Goal: Task Accomplishment & Management: Manage account settings

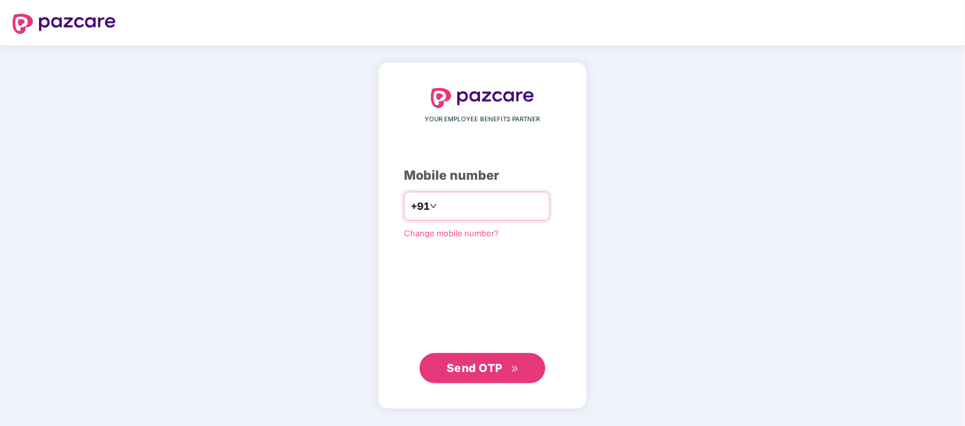
click at [440, 214] on input "number" at bounding box center [491, 206] width 103 height 20
type input "**********"
drag, startPoint x: 448, startPoint y: 368, endPoint x: 448, endPoint y: 359, distance: 8.8
click at [448, 368] on span "Send OTP" at bounding box center [475, 367] width 56 height 13
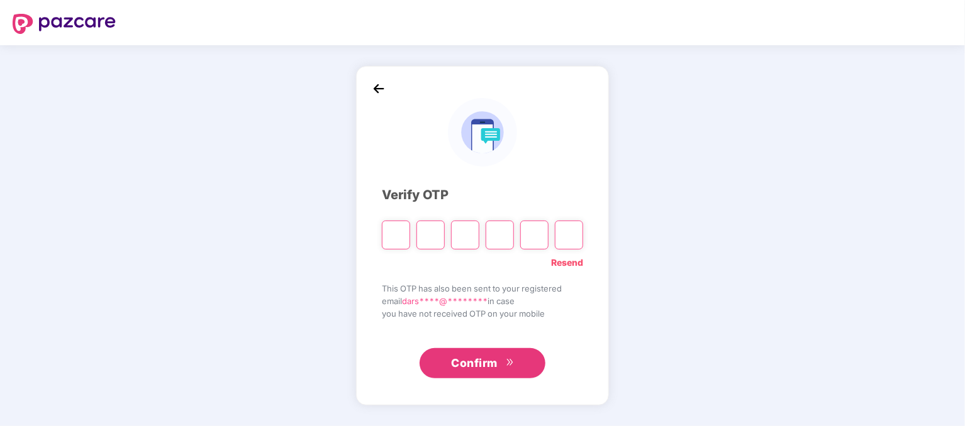
click at [628, 321] on div "Verify OTP Resend This OTP has also been sent to your registered email dars****…" at bounding box center [482, 235] width 965 height 381
click at [478, 366] on span "Confirm" at bounding box center [474, 364] width 47 height 18
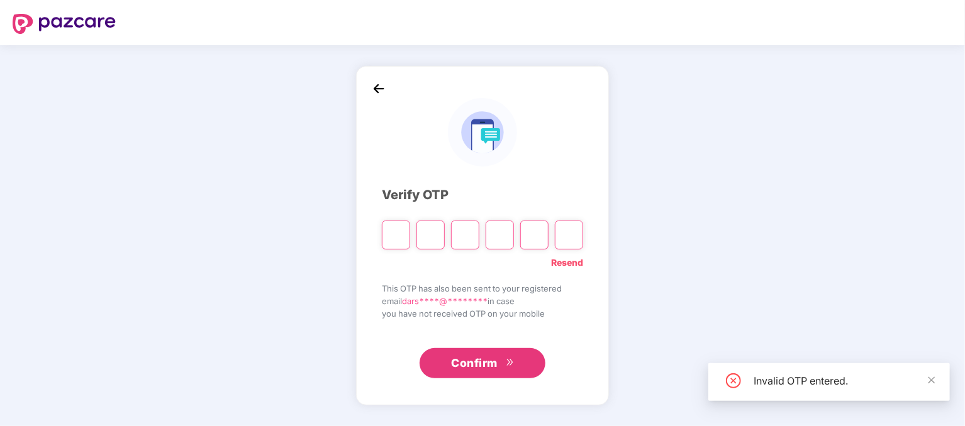
click at [614, 310] on div "Verify OTP Resend This OTP has also been sent to your registered email dars****…" at bounding box center [482, 235] width 965 height 381
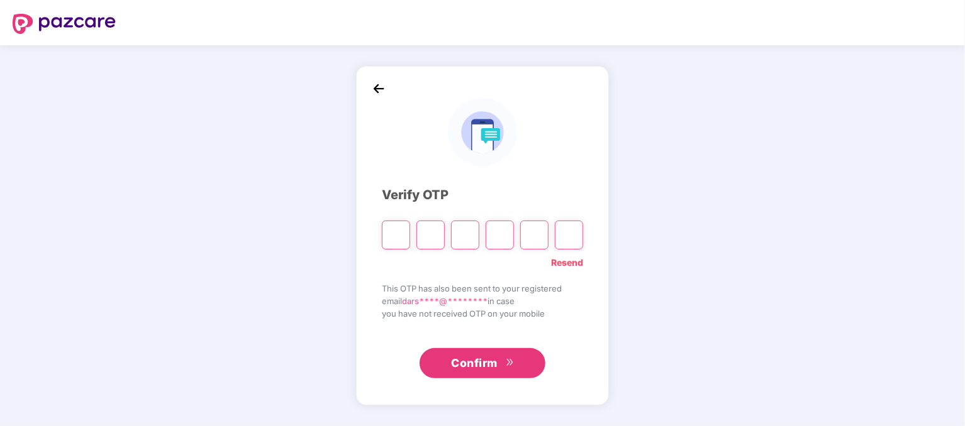
click at [379, 87] on img at bounding box center [378, 88] width 19 height 19
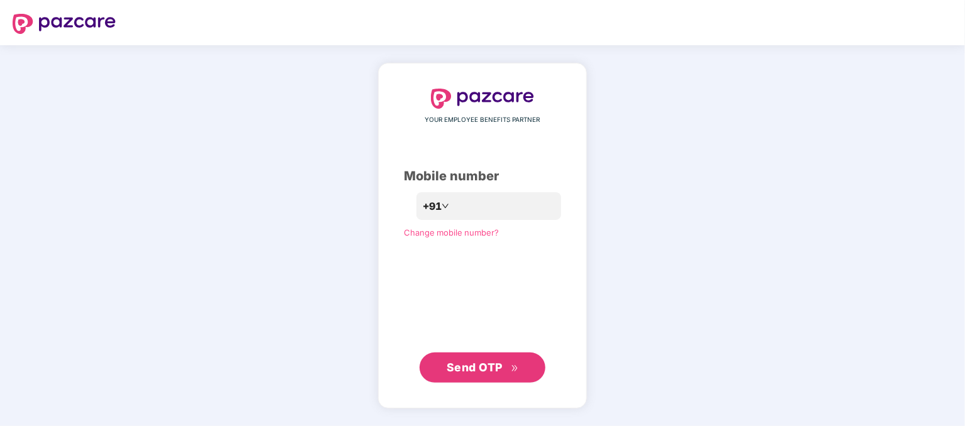
click at [477, 291] on div "**********" at bounding box center [482, 236] width 157 height 294
click at [469, 371] on span "Send OTP" at bounding box center [475, 367] width 56 height 13
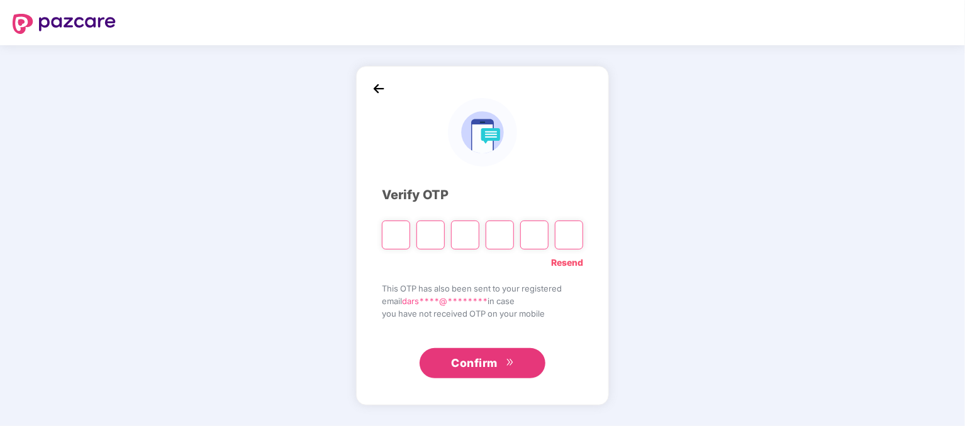
paste input "*"
type input "*"
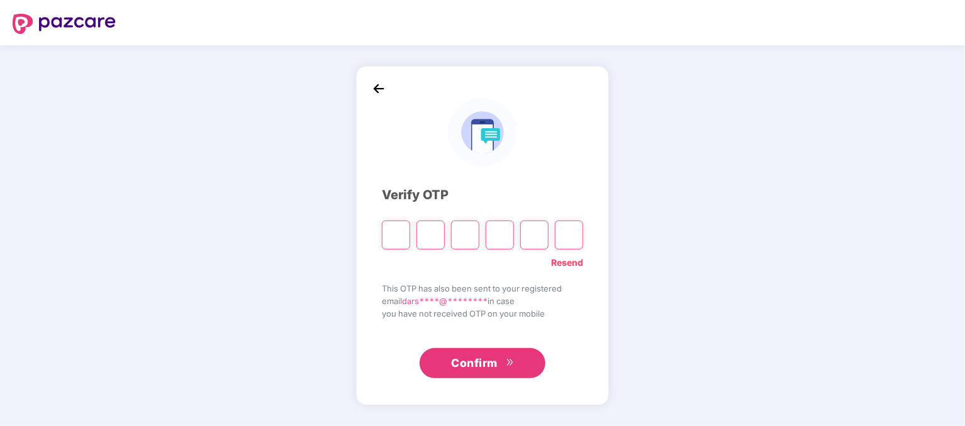
type input "*"
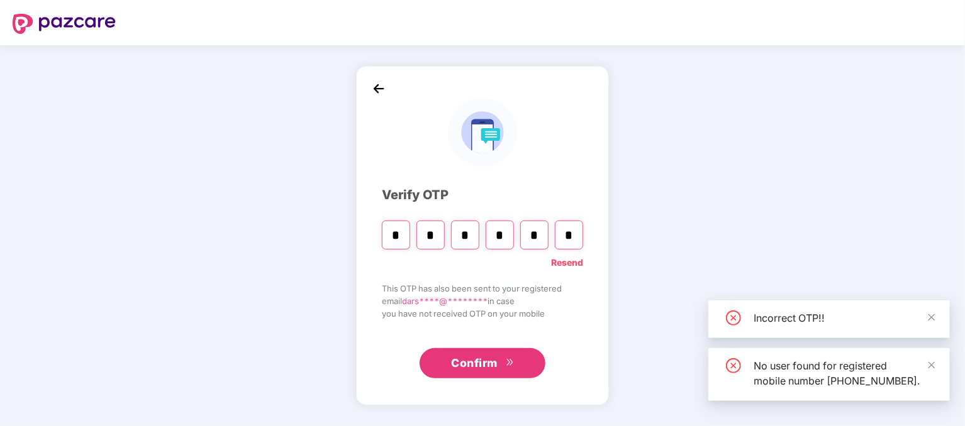
click at [464, 358] on span "Confirm" at bounding box center [474, 364] width 47 height 18
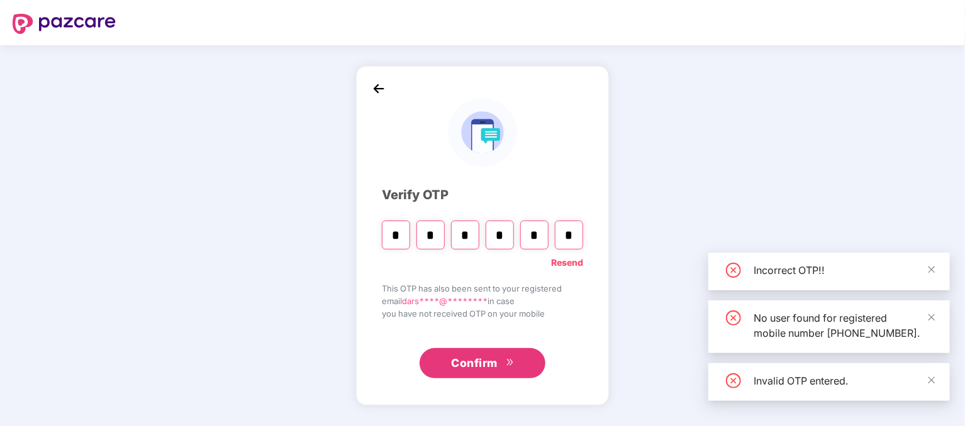
click at [458, 364] on span "Confirm" at bounding box center [474, 364] width 47 height 18
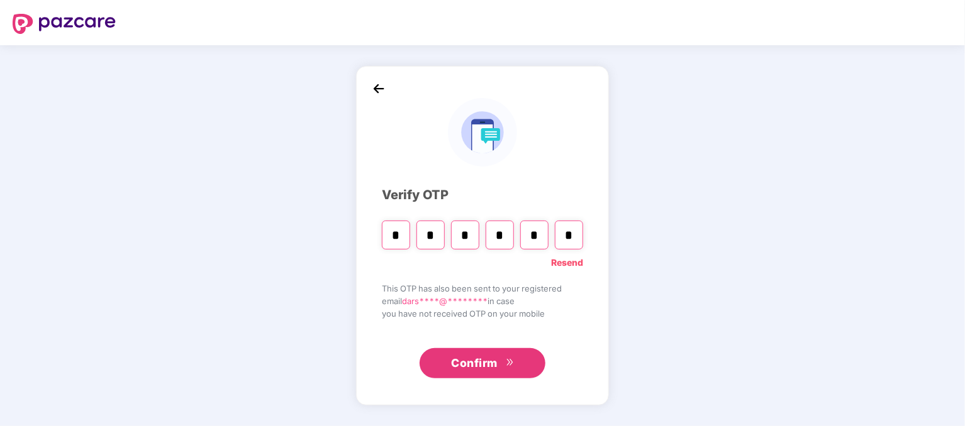
drag, startPoint x: 458, startPoint y: 252, endPoint x: 374, endPoint y: 240, distance: 84.5
click at [455, 252] on div "Resend" at bounding box center [482, 260] width 201 height 20
type input "*"
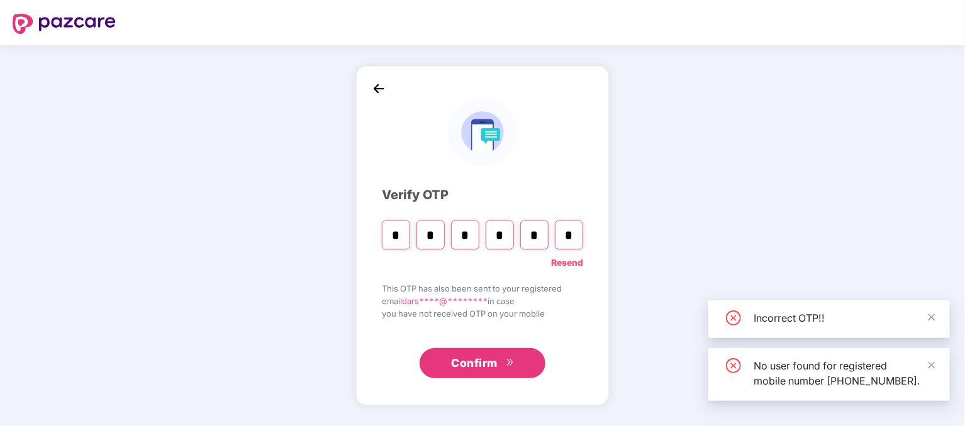
click at [528, 261] on div "Resend" at bounding box center [482, 260] width 201 height 20
click at [575, 230] on input "*" at bounding box center [569, 235] width 28 height 29
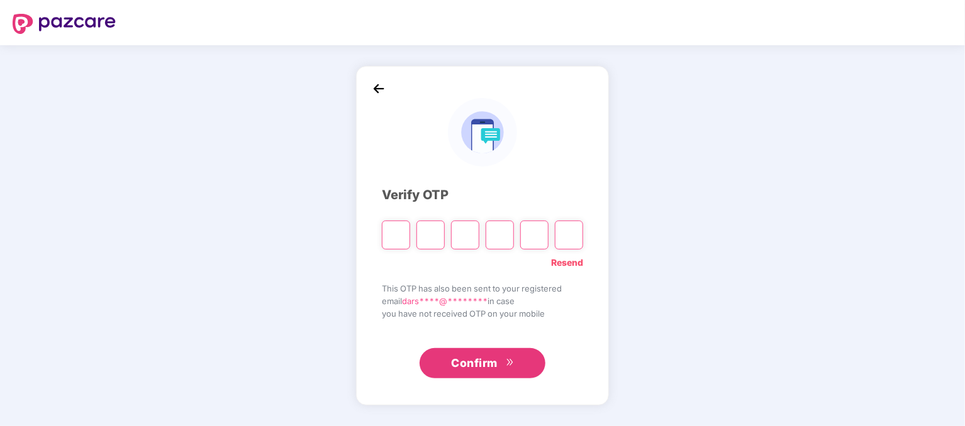
paste input "*"
type input "*"
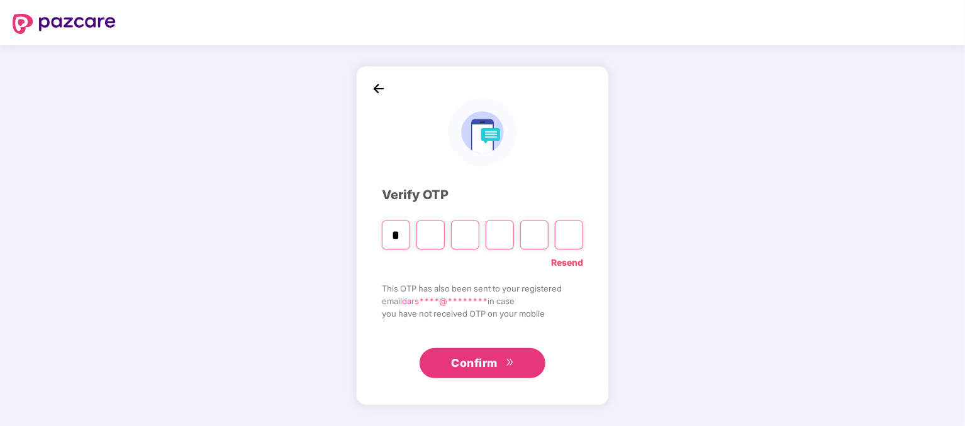
type input "*"
click at [484, 272] on div "Verify OTP * * * * * * Resend This OTP has also been sent to your registered em…" at bounding box center [482, 235] width 201 height 287
click at [556, 258] on link "Resend" at bounding box center [567, 263] width 32 height 14
click at [388, 236] on input "Please enter verification code. Digit 1" at bounding box center [396, 235] width 28 height 29
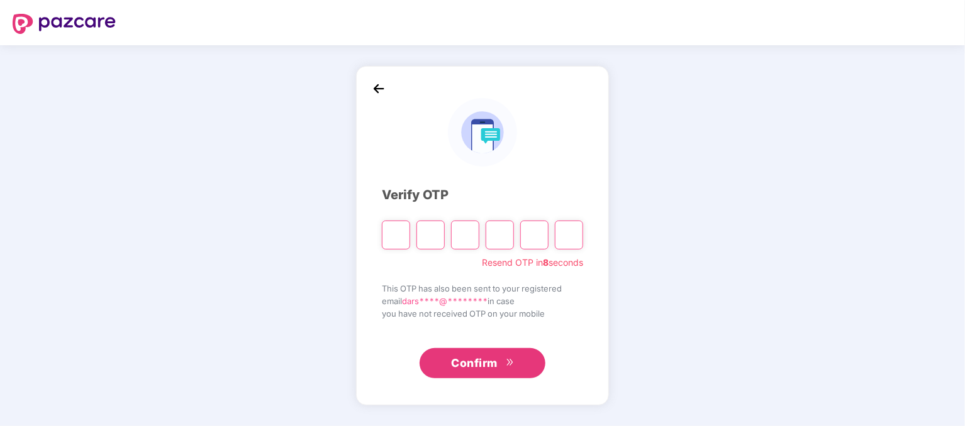
paste input "*"
type input "*"
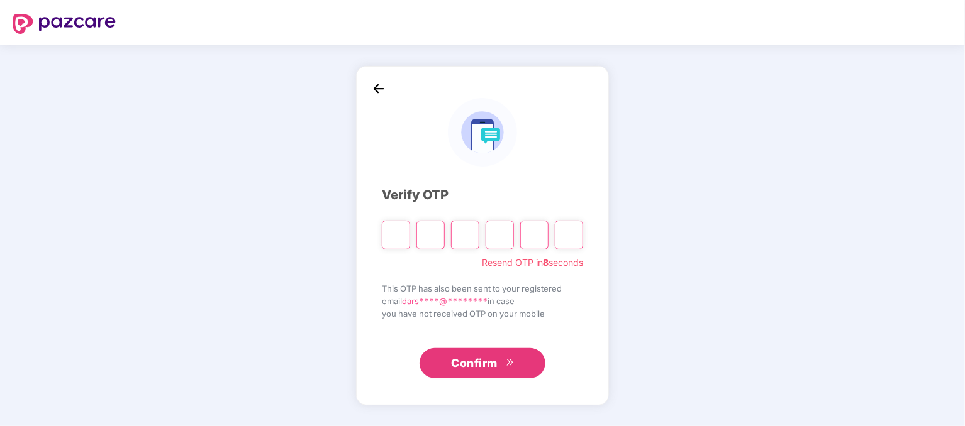
type input "*"
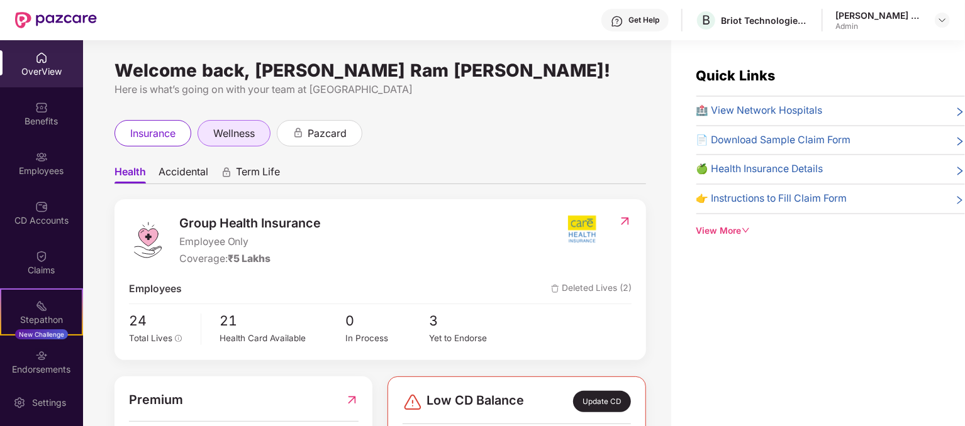
scroll to position [83, 0]
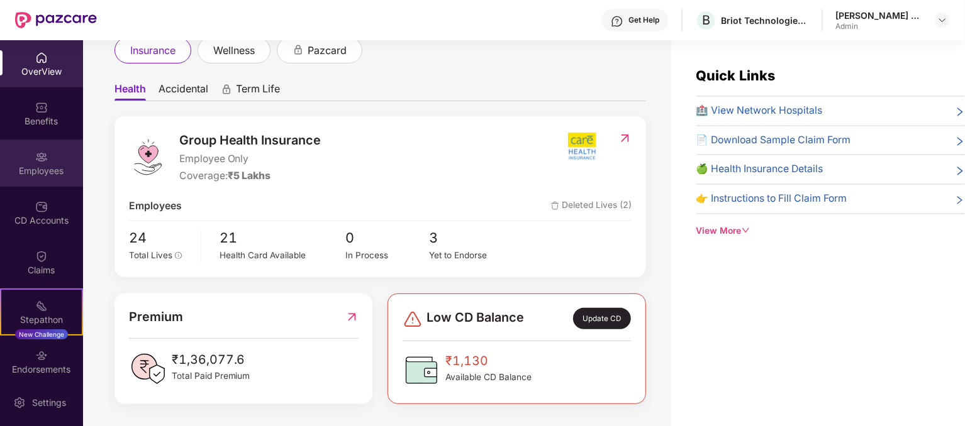
click at [30, 165] on div "Employees" at bounding box center [41, 171] width 83 height 13
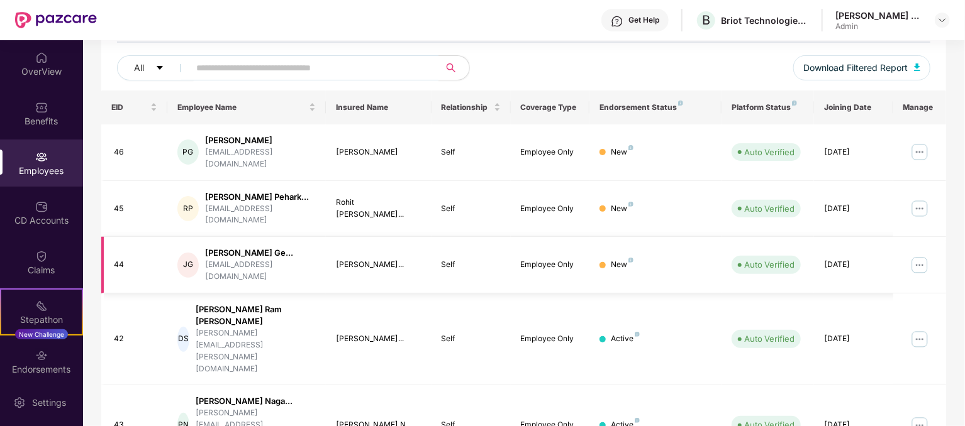
scroll to position [126, 0]
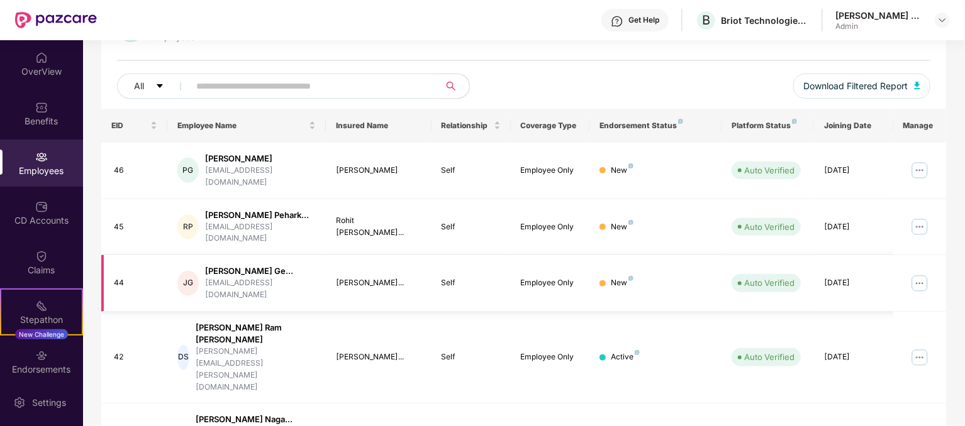
click at [917, 274] on img at bounding box center [919, 284] width 20 height 20
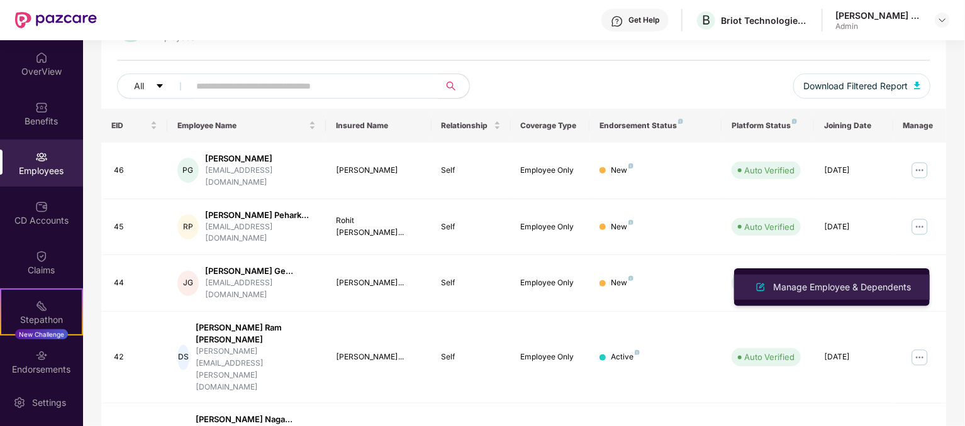
click at [861, 291] on div "Manage Employee & Dependents" at bounding box center [841, 288] width 143 height 14
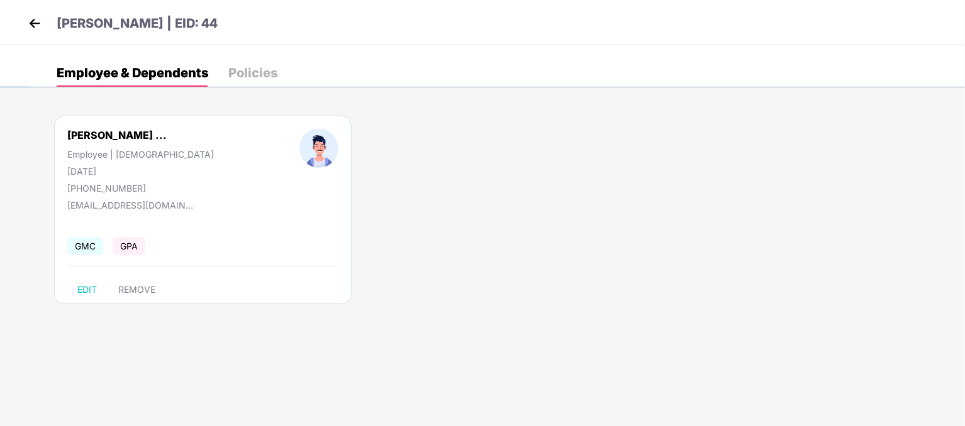
click at [36, 23] on img at bounding box center [34, 23] width 19 height 19
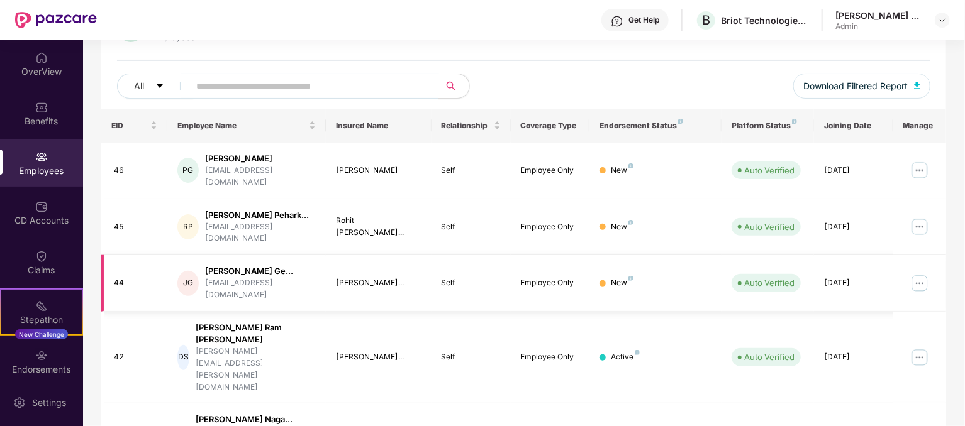
click at [262, 265] on div "[PERSON_NAME] Ge..." at bounding box center [260, 271] width 111 height 12
click at [916, 274] on img at bounding box center [919, 284] width 20 height 20
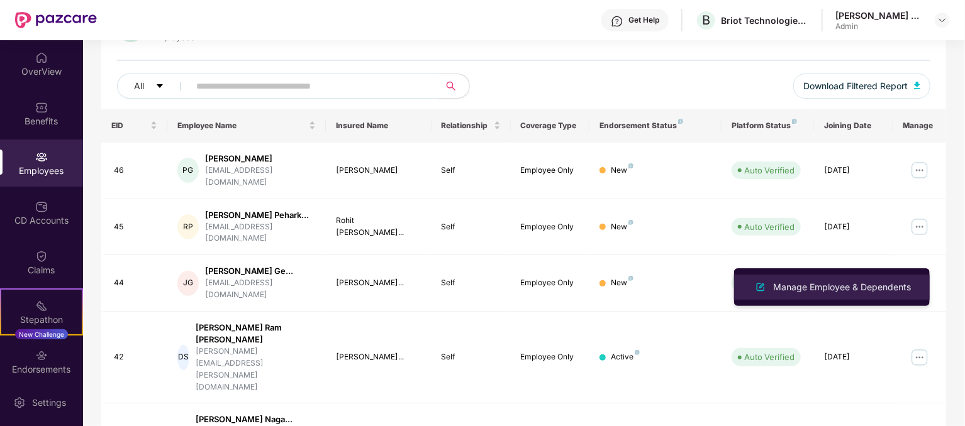
click at [813, 283] on div "Manage Employee & Dependents" at bounding box center [841, 288] width 143 height 14
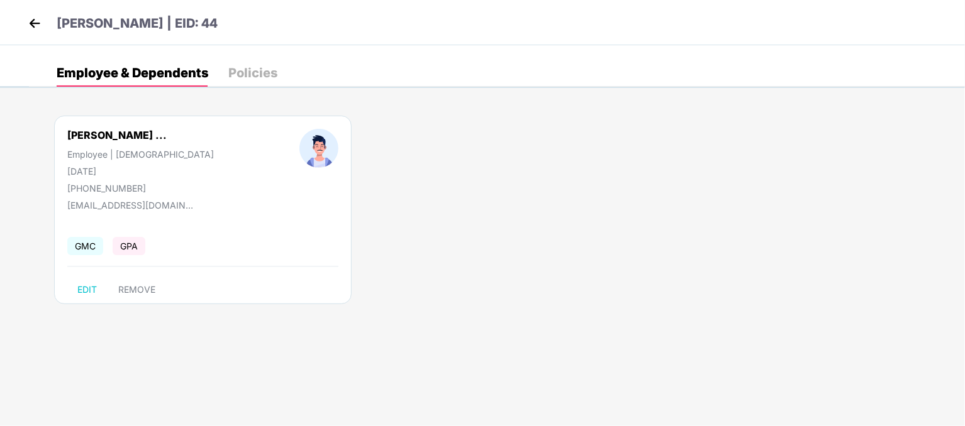
click at [456, 159] on div "[PERSON_NAME] ... Employee | [DEMOGRAPHIC_DATA] [DATE] [PHONE_NUMBER] [EMAIL_AD…" at bounding box center [497, 216] width 936 height 239
